Goal: Transaction & Acquisition: Download file/media

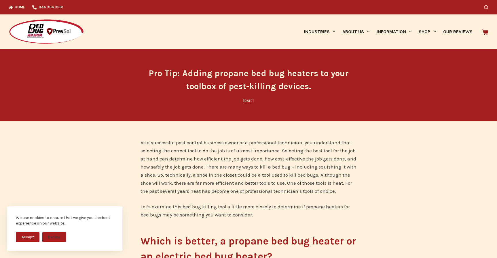
click at [485, 33] on icon at bounding box center [485, 32] width 7 height 6
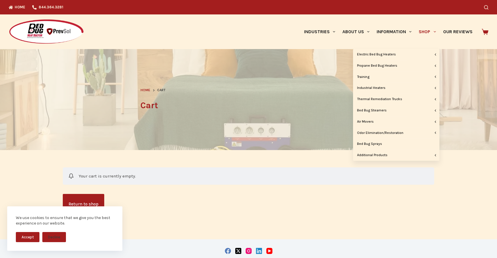
click at [429, 29] on link "Shop" at bounding box center [428, 31] width 24 height 35
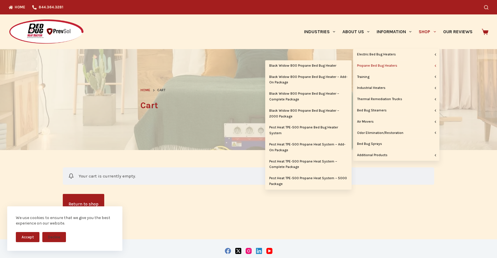
click at [386, 65] on link "Propane Bed Bug Heaters" at bounding box center [396, 65] width 86 height 11
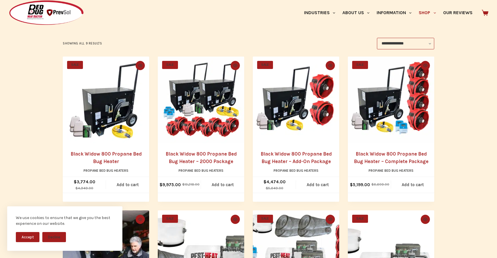
scroll to position [101, 0]
click at [97, 116] on img "Black Widow 800 Propane Bed Bug Heater" at bounding box center [106, 99] width 86 height 86
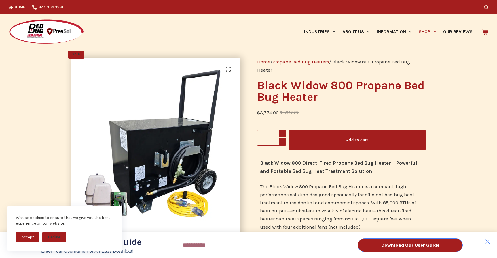
click at [434, 30] on div "Download Our User Guide Enter Your Username for an Easy Download! Email Downloa…" at bounding box center [248, 129] width 497 height 258
